Goal: Task Accomplishment & Management: Manage account settings

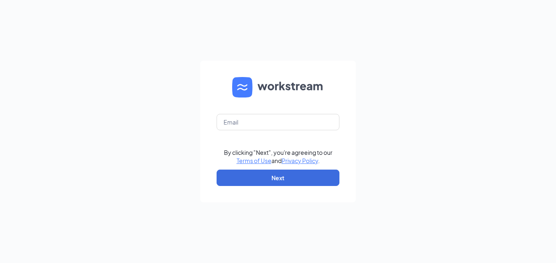
click at [258, 114] on form "By clicking "Next", you're agreeing to our Terms of Use and Privacy Policy . Ne…" at bounding box center [278, 132] width 156 height 142
click at [249, 120] on input "text" at bounding box center [278, 122] width 123 height 16
type input "[EMAIL_ADDRESS][DOMAIN_NAME]"
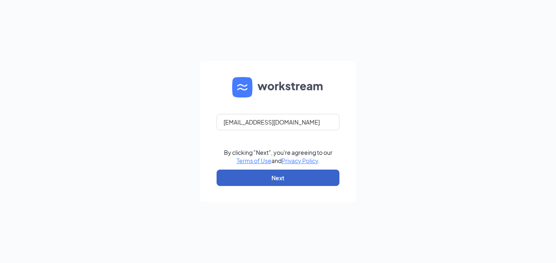
click at [259, 177] on button "Next" at bounding box center [278, 178] width 123 height 16
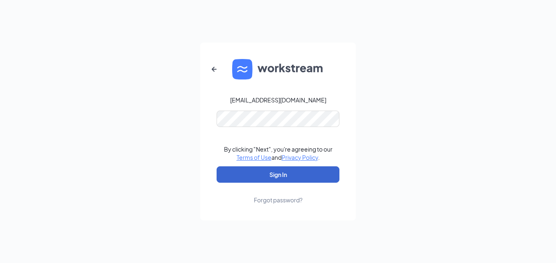
click at [259, 177] on button "Sign In" at bounding box center [278, 174] width 123 height 16
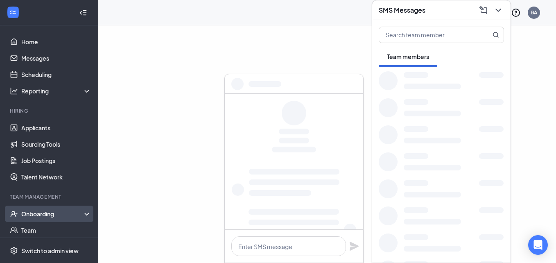
click at [56, 211] on div "Onboarding" at bounding box center [56, 214] width 70 height 8
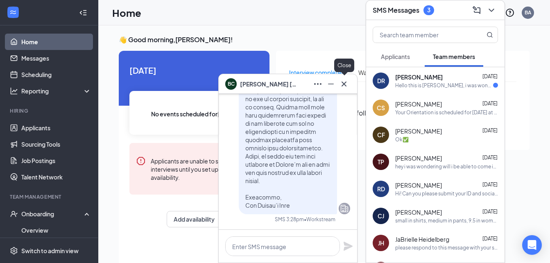
click at [343, 84] on icon "Cross" at bounding box center [344, 84] width 10 height 10
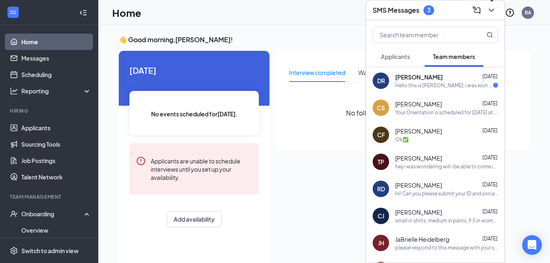
click at [495, 9] on icon "ChevronDown" at bounding box center [492, 10] width 10 height 10
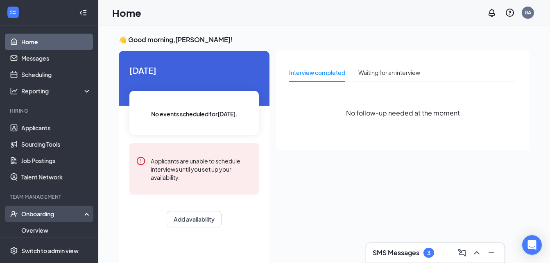
click at [31, 213] on div "Onboarding" at bounding box center [52, 214] width 63 height 8
click at [39, 232] on link "Overview" at bounding box center [56, 230] width 70 height 16
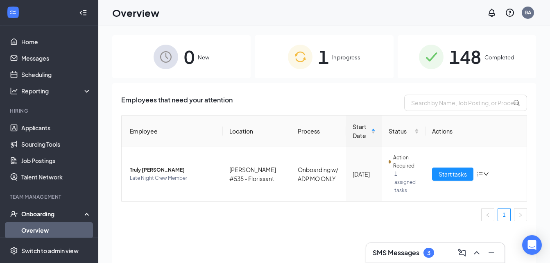
click at [474, 66] on span "148" at bounding box center [466, 57] width 32 height 28
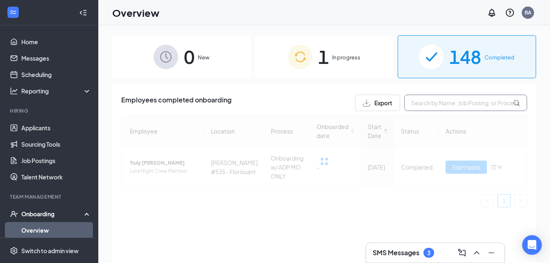
click at [427, 107] on input "text" at bounding box center [465, 103] width 123 height 16
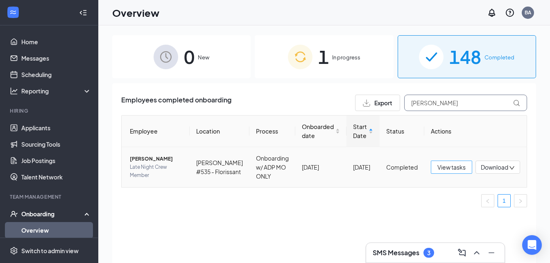
type input "Chris"
click at [445, 170] on span "View tasks" at bounding box center [452, 167] width 28 height 9
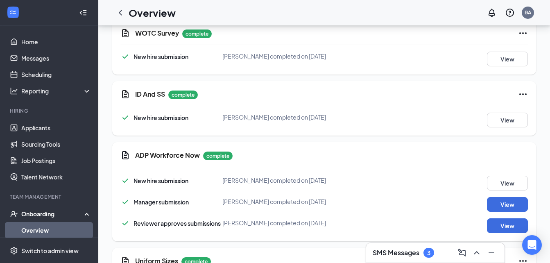
scroll to position [1163, 0]
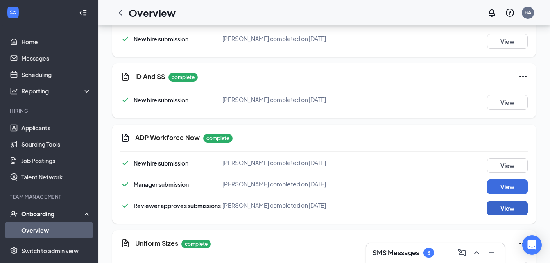
click at [507, 201] on button "View" at bounding box center [507, 208] width 41 height 15
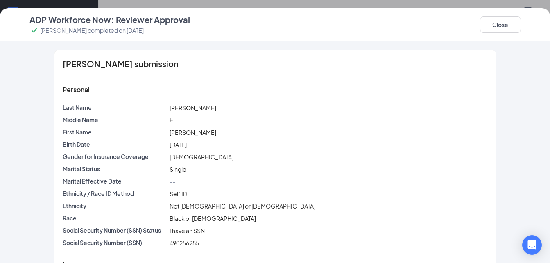
drag, startPoint x: 543, startPoint y: 59, endPoint x: 530, endPoint y: 164, distance: 106.5
click at [530, 164] on div "Chris E Stanback's submission Personal Last Name Stanback Middle Name E First N…" at bounding box center [275, 152] width 550 height 222
drag, startPoint x: 530, startPoint y: 164, endPoint x: 524, endPoint y: 231, distance: 67.0
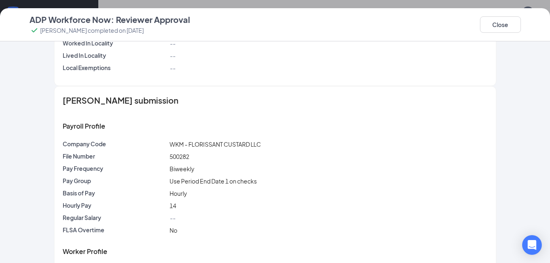
scroll to position [623, 0]
click at [505, 25] on button "Close" at bounding box center [500, 24] width 41 height 16
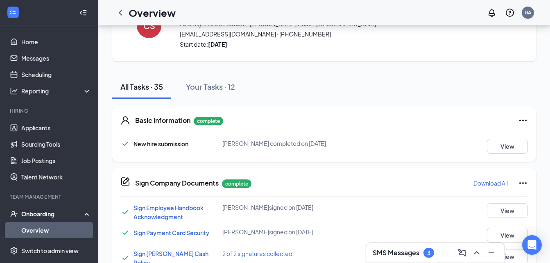
scroll to position [0, 0]
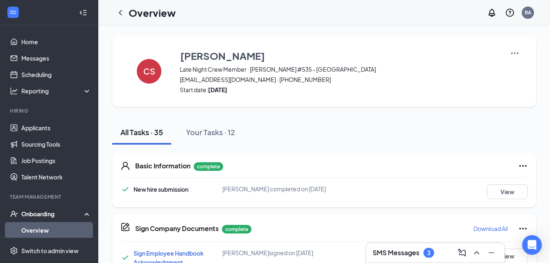
click at [129, 14] on h1 "Overview" at bounding box center [152, 13] width 47 height 14
click at [112, 14] on div at bounding box center [120, 13] width 16 height 16
click at [120, 14] on icon "ChevronLeft" at bounding box center [121, 13] width 10 height 10
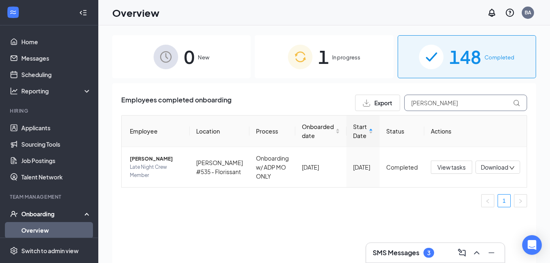
click at [446, 102] on input "Chris" at bounding box center [465, 103] width 123 height 16
type input "C"
type input "rye"
